Goal: Task Accomplishment & Management: Manage account settings

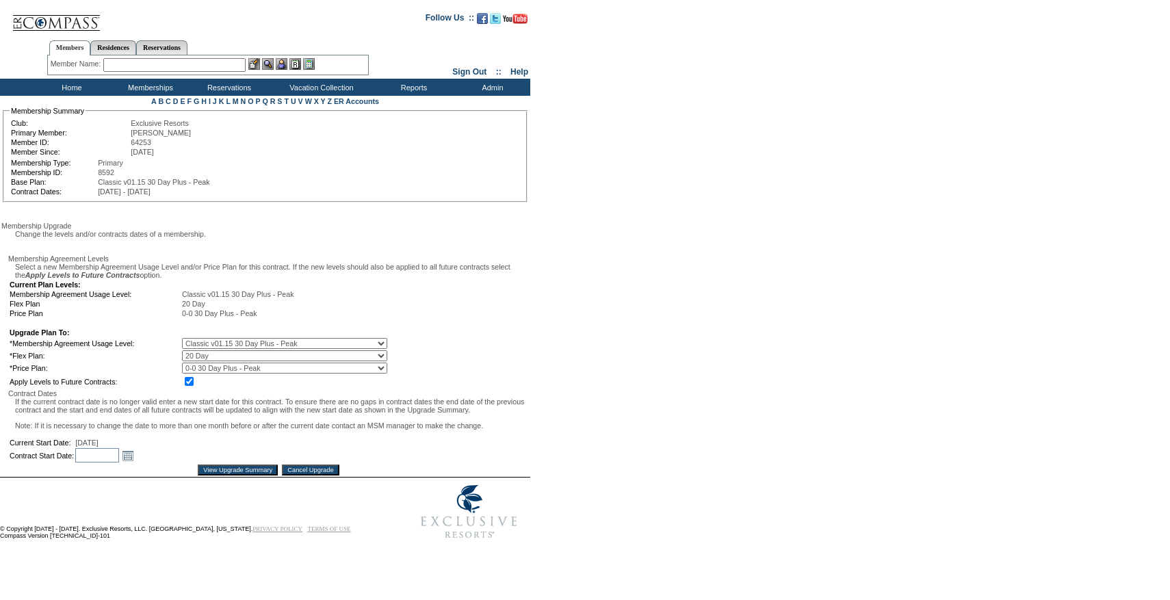
scroll to position [76, 0]
click at [119, 459] on input "text" at bounding box center [97, 455] width 44 height 14
type input "0"
type input "9/1/26"
type input "2026-09-01"
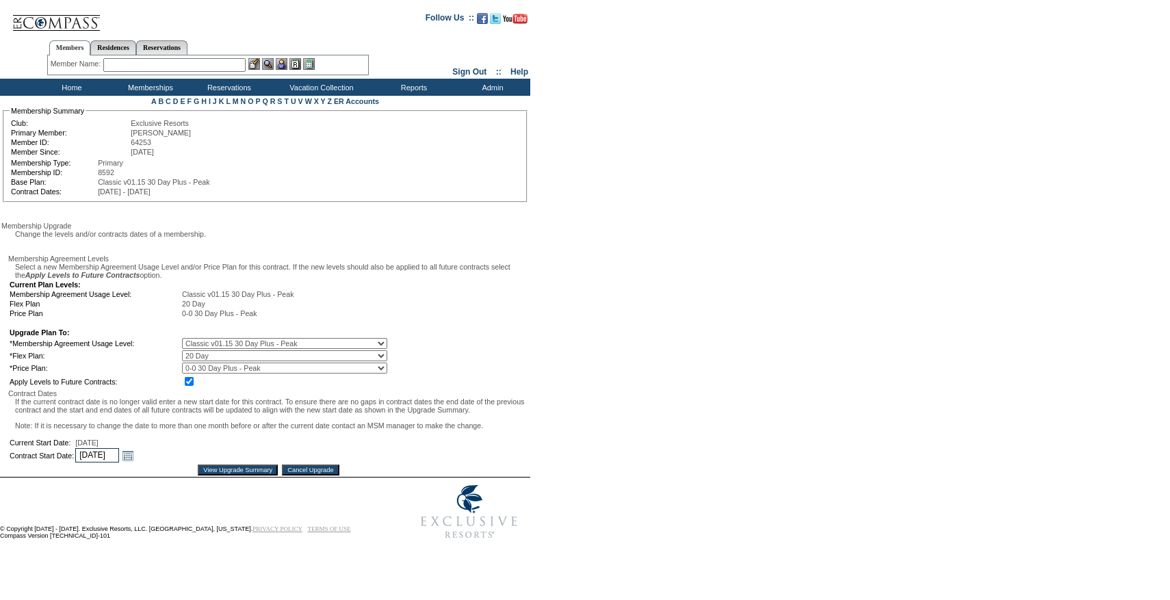
type input "09/2026"
click at [231, 476] on input "View Upgrade Summary" at bounding box center [238, 470] width 80 height 11
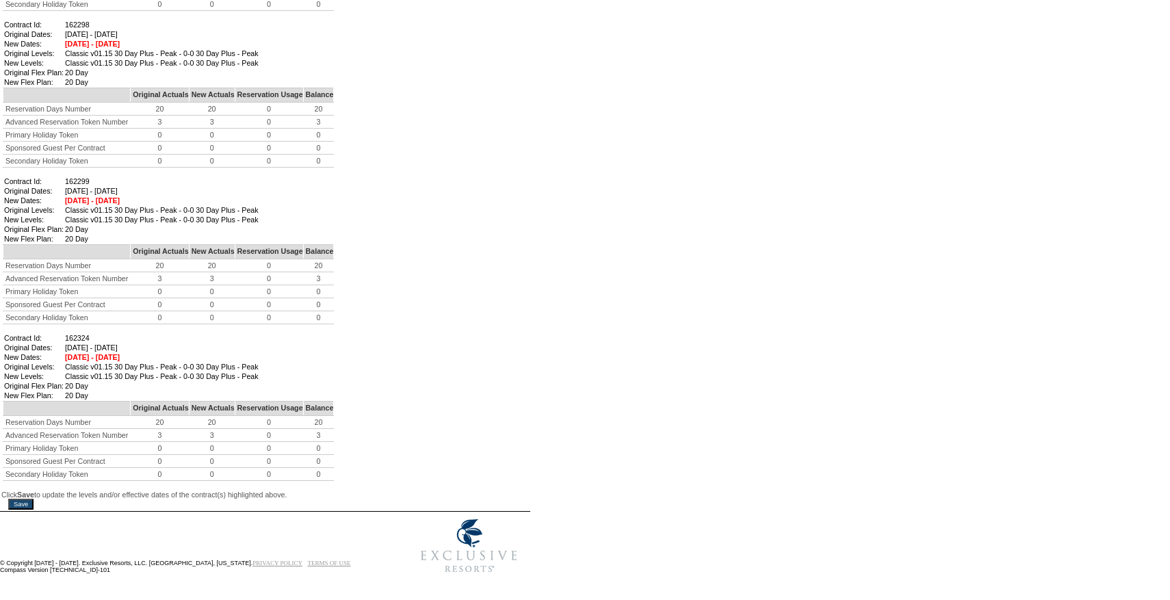
scroll to position [890, 0]
click at [28, 499] on input "Save" at bounding box center [20, 504] width 25 height 11
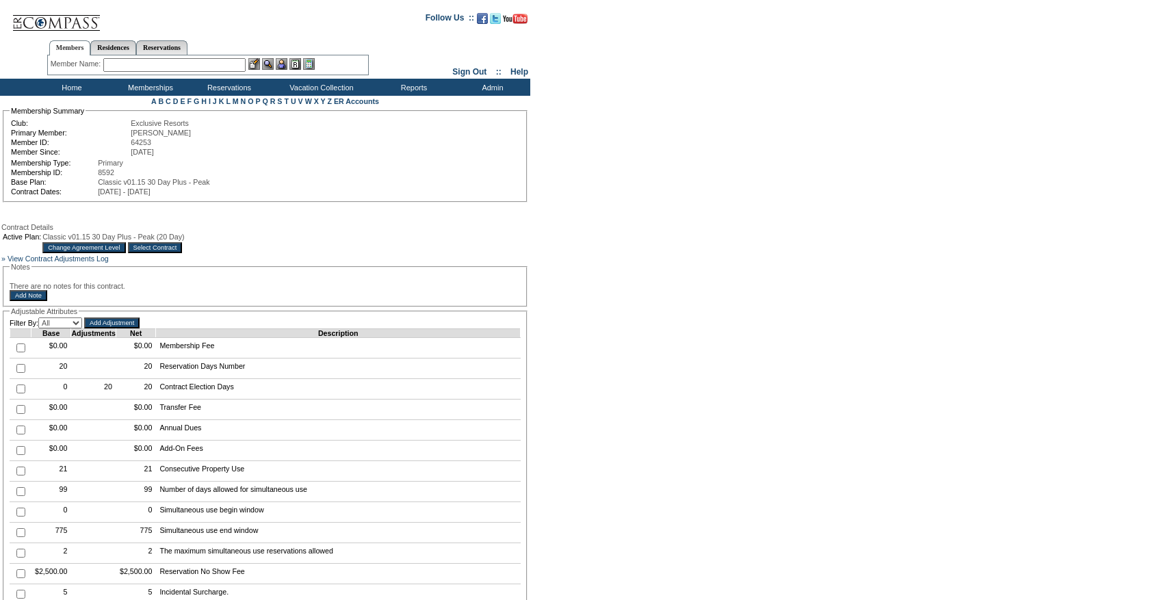
click at [190, 61] on input "text" at bounding box center [174, 65] width 142 height 14
paste input "HowerBrooks Family"
drag, startPoint x: 136, startPoint y: 67, endPoint x: 285, endPoint y: 67, distance: 149.2
click at [285, 67] on div "Member Name: HowerBrooks Family" at bounding box center [208, 65] width 315 height 14
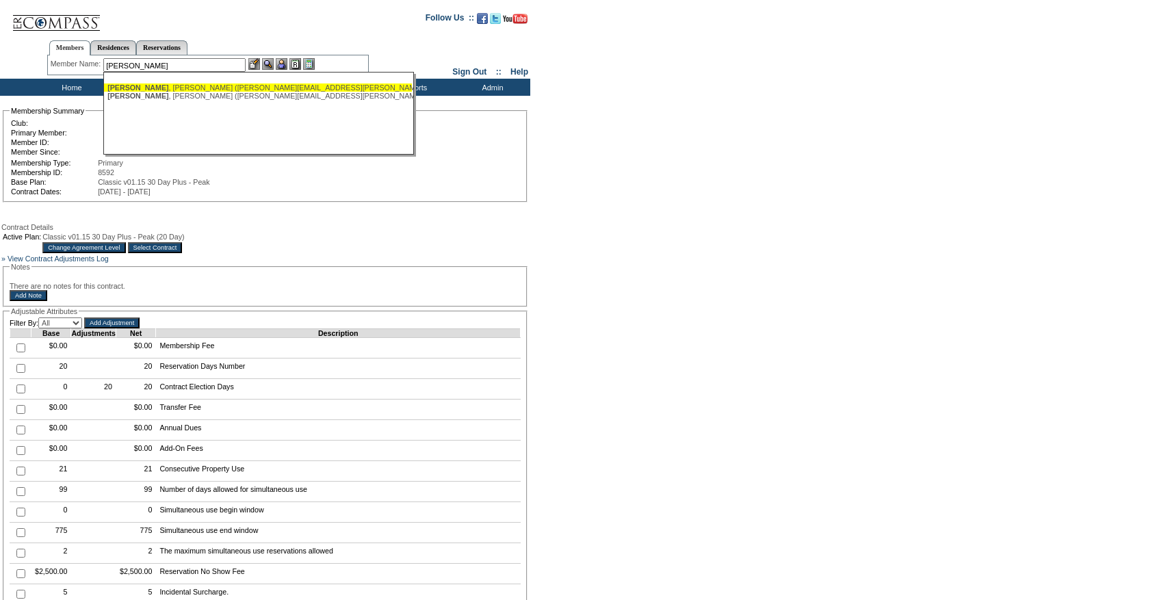
click at [265, 87] on div "[PERSON_NAME] ([PERSON_NAME][EMAIL_ADDRESS][PERSON_NAME][DOMAIN_NAME])" at bounding box center [257, 87] width 301 height 8
type input "[PERSON_NAME] ([PERSON_NAME][EMAIL_ADDRESS][PERSON_NAME][DOMAIN_NAME])"
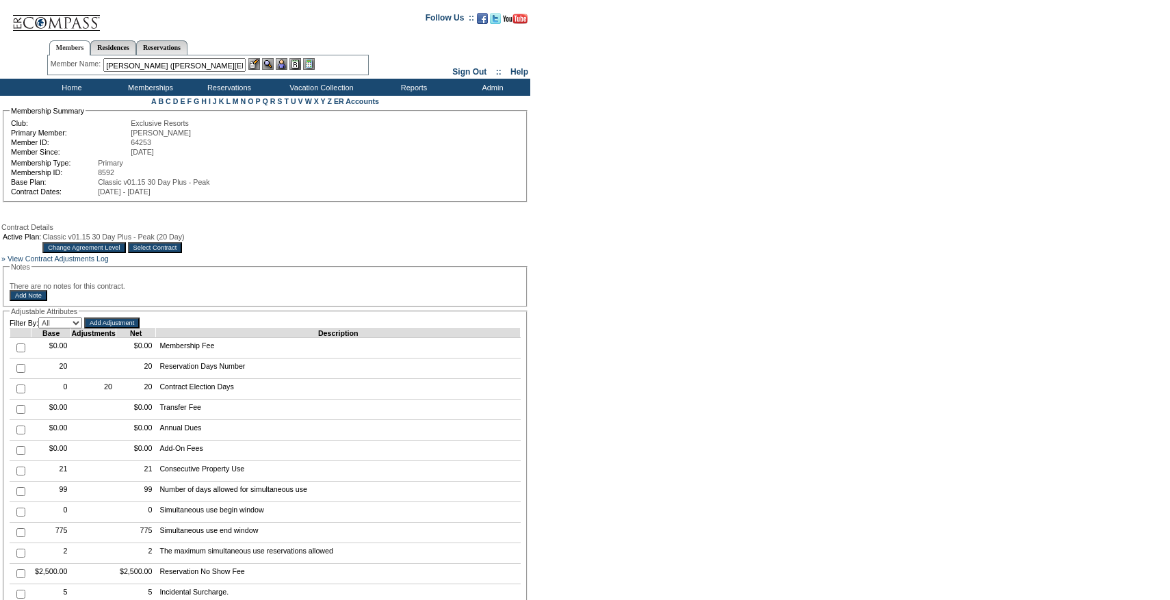
click at [283, 58] on img at bounding box center [282, 64] width 12 height 12
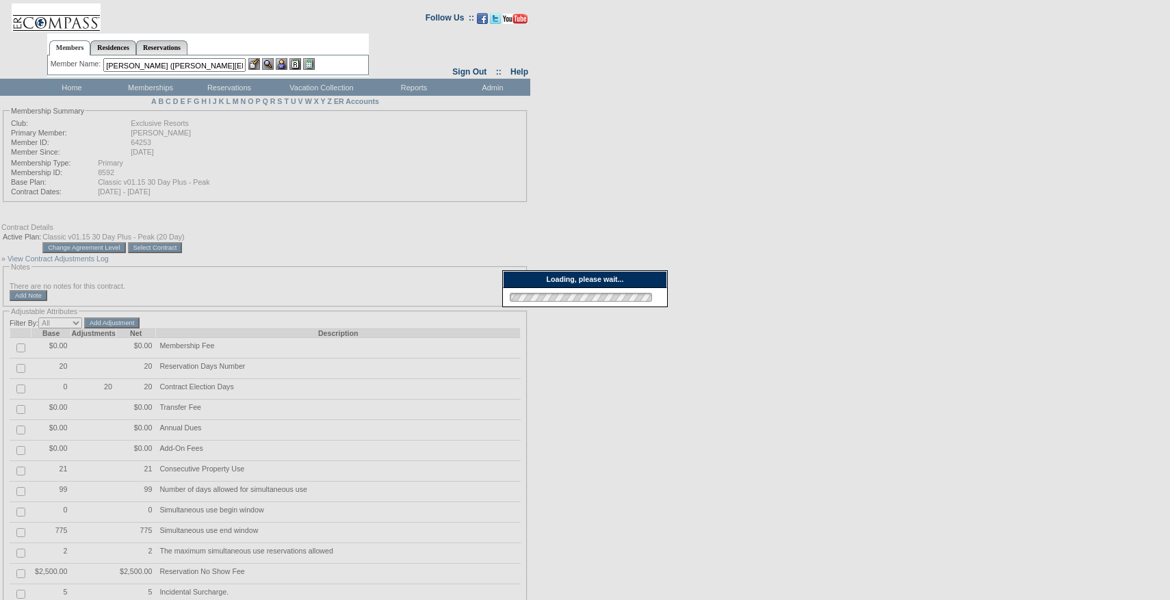
click at [252, 66] on img at bounding box center [254, 64] width 12 height 12
